Goal: Navigation & Orientation: Find specific page/section

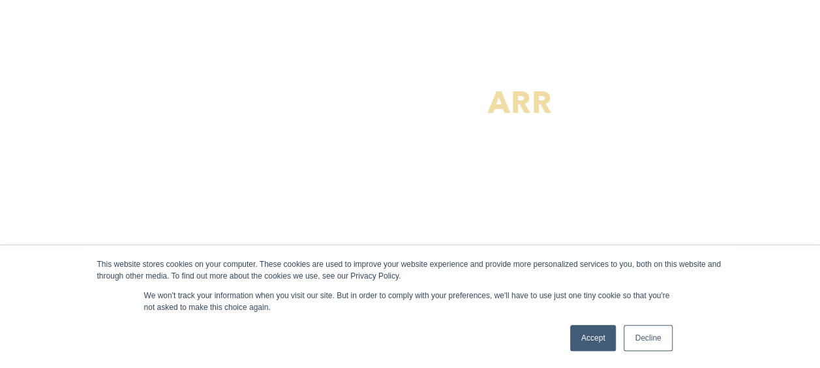
scroll to position [130, 0]
click at [592, 335] on link "Accept" at bounding box center [593, 338] width 46 height 26
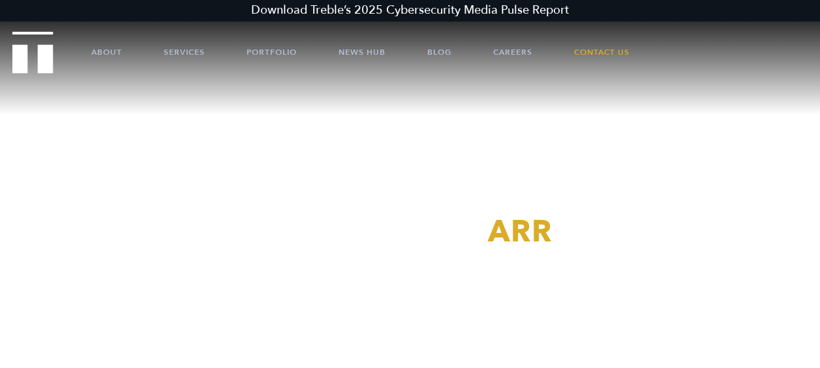
scroll to position [0, 0]
click at [506, 55] on link "Careers" at bounding box center [512, 52] width 39 height 39
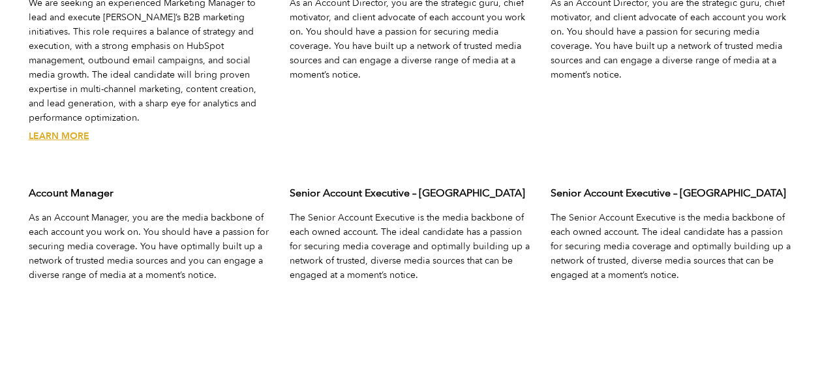
scroll to position [4239, 0]
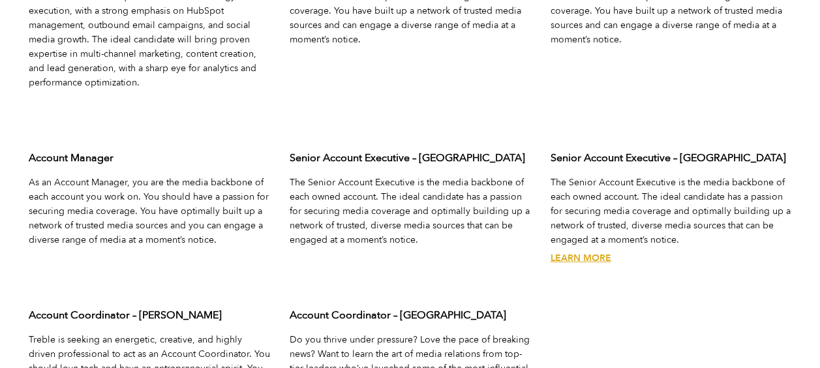
click at [584, 252] on link "Learn More" at bounding box center [580, 258] width 61 height 12
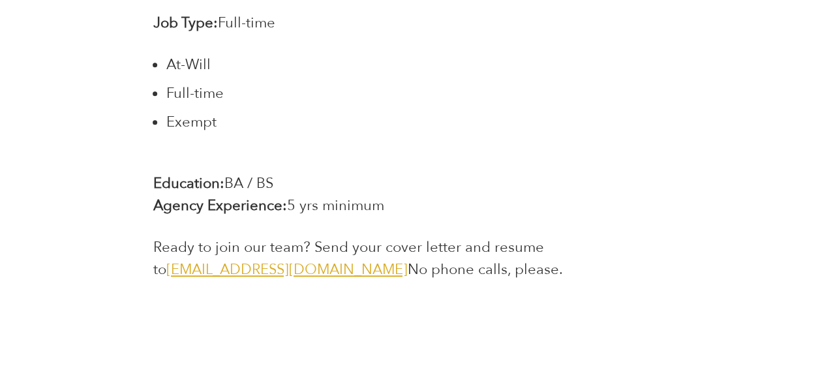
scroll to position [2870, 0]
